Goal: Answer question/provide support

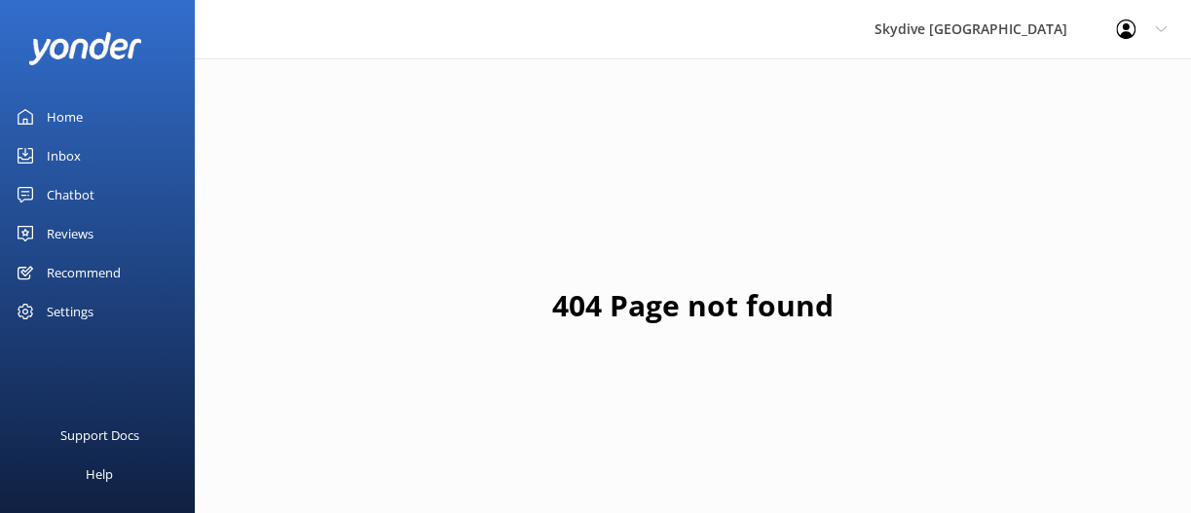
click at [71, 143] on div "Inbox" at bounding box center [64, 155] width 34 height 39
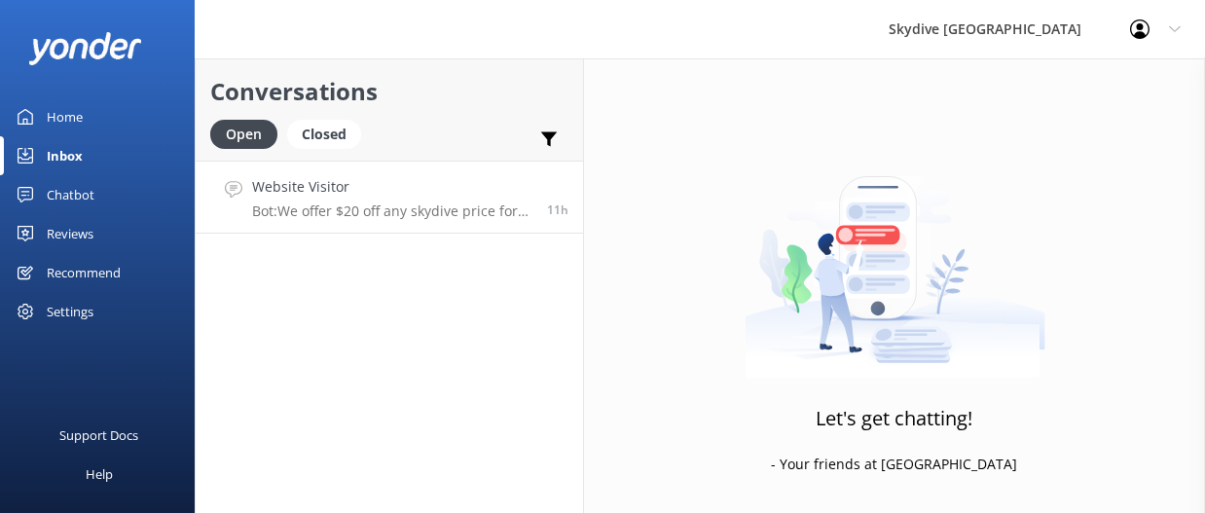
click at [368, 208] on p "Bot: We offer $20 off any skydive price for students. Please bring your student…" at bounding box center [392, 212] width 280 height 18
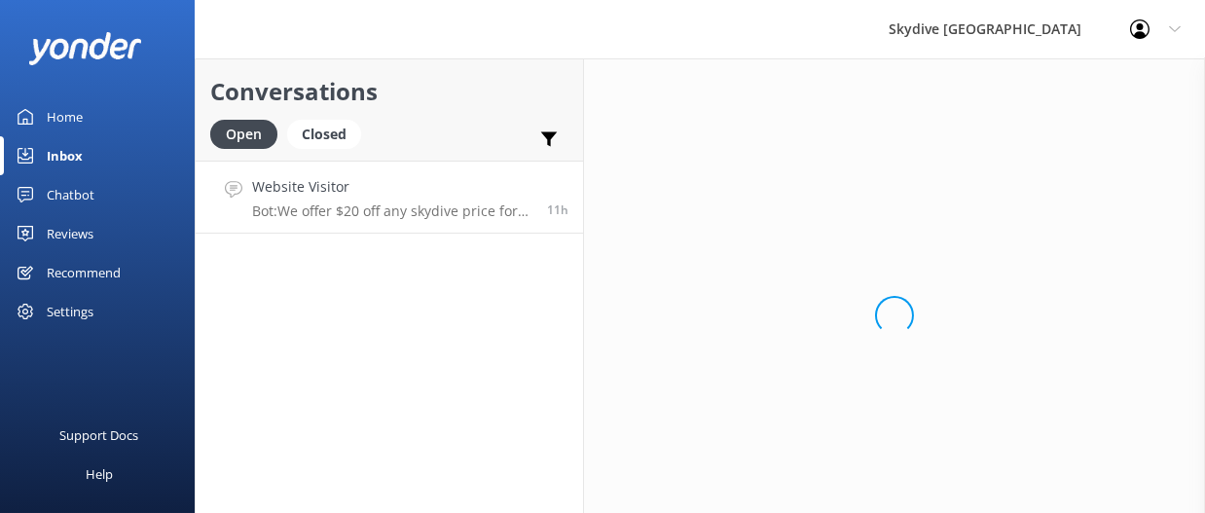
click at [368, 208] on p "Bot: We offer $20 off any skydive price for students. Please bring your student…" at bounding box center [392, 212] width 280 height 18
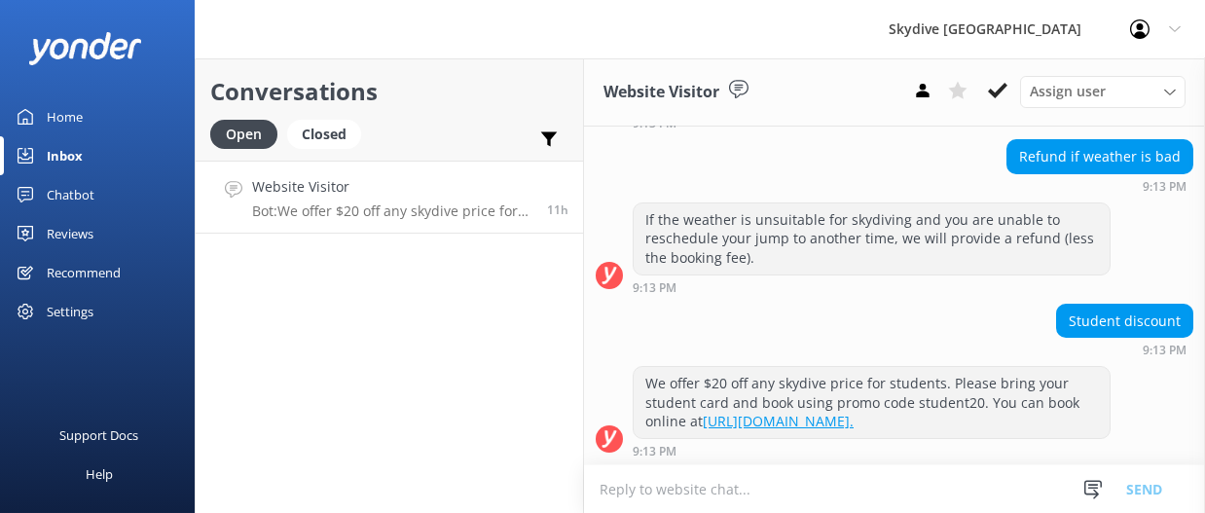
scroll to position [181, 0]
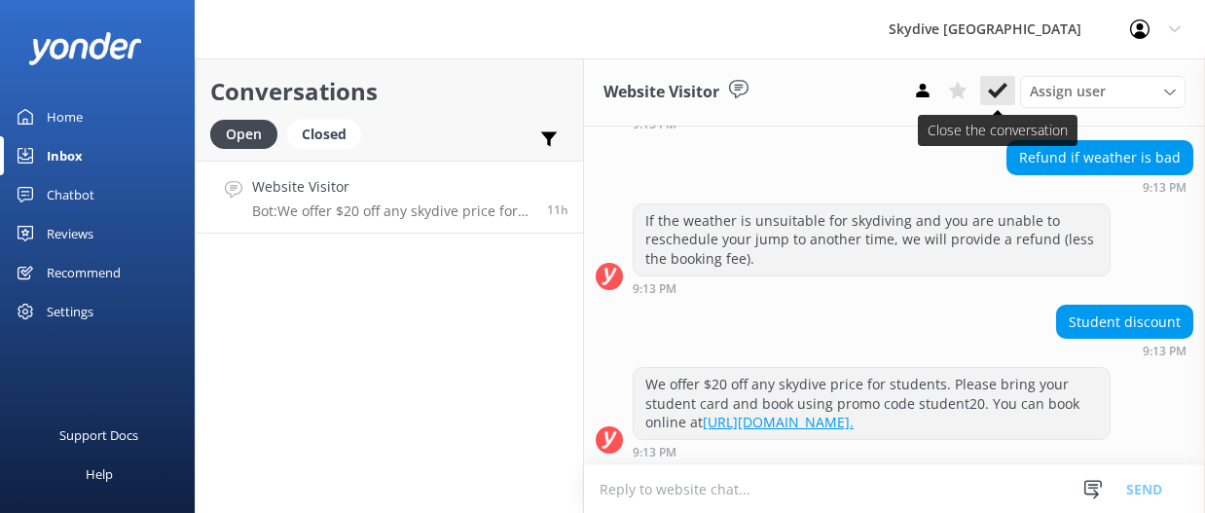
click at [1005, 92] on icon at bounding box center [997, 90] width 19 height 19
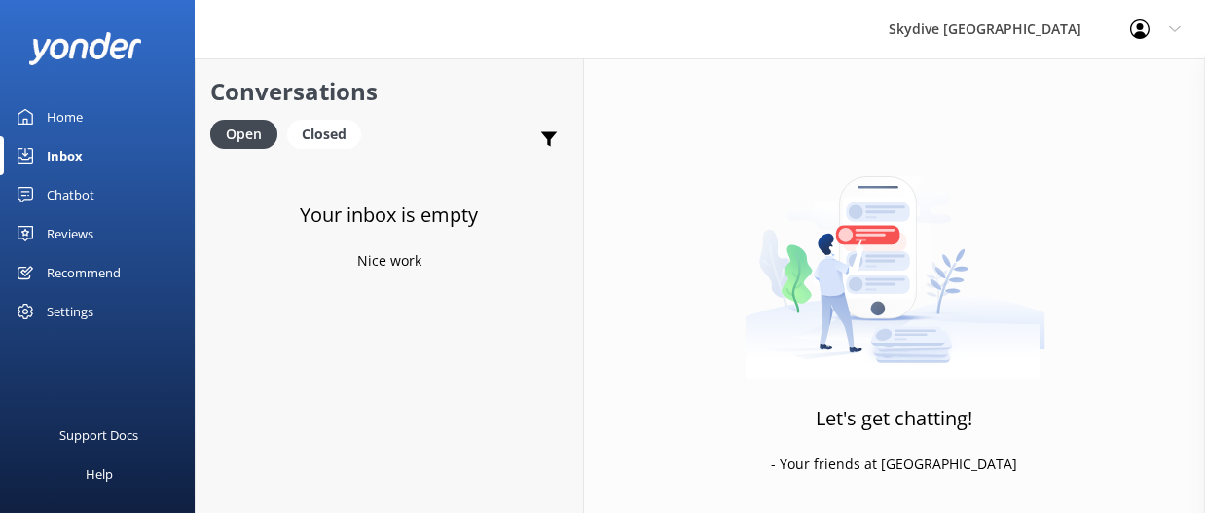
click at [357, 265] on p "Nice work" at bounding box center [389, 260] width 64 height 21
